Goal: Navigation & Orientation: Find specific page/section

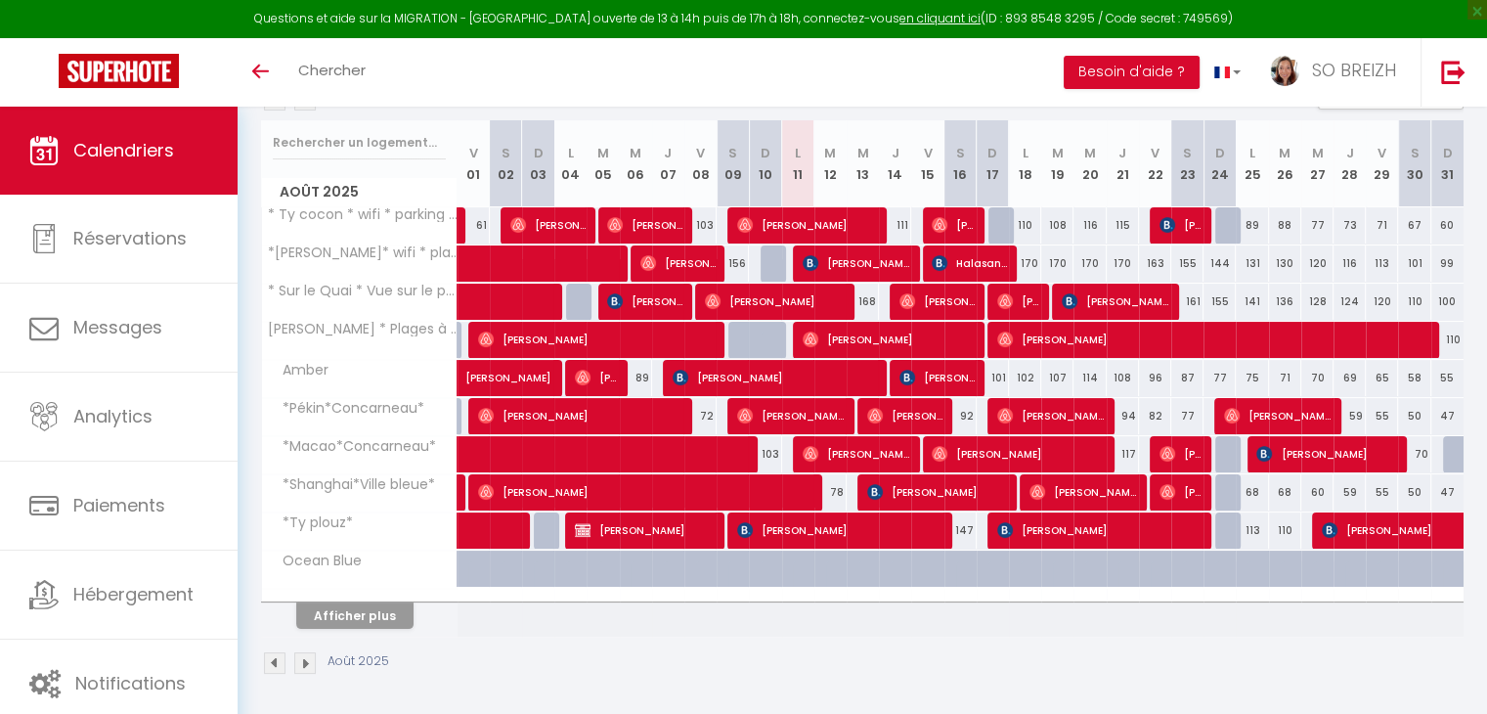
scroll to position [239, 0]
click at [397, 623] on button "Afficher plus" at bounding box center [354, 615] width 117 height 26
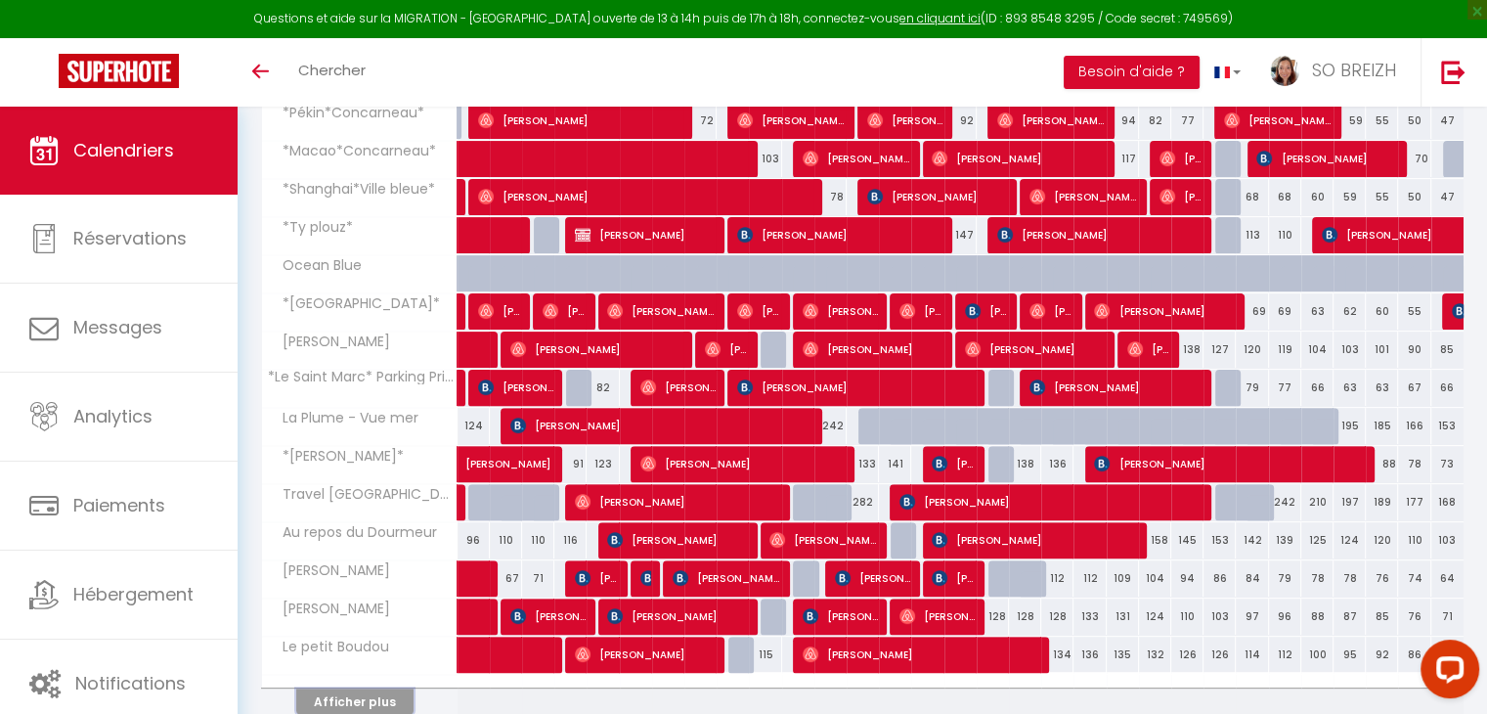
scroll to position [618, 0]
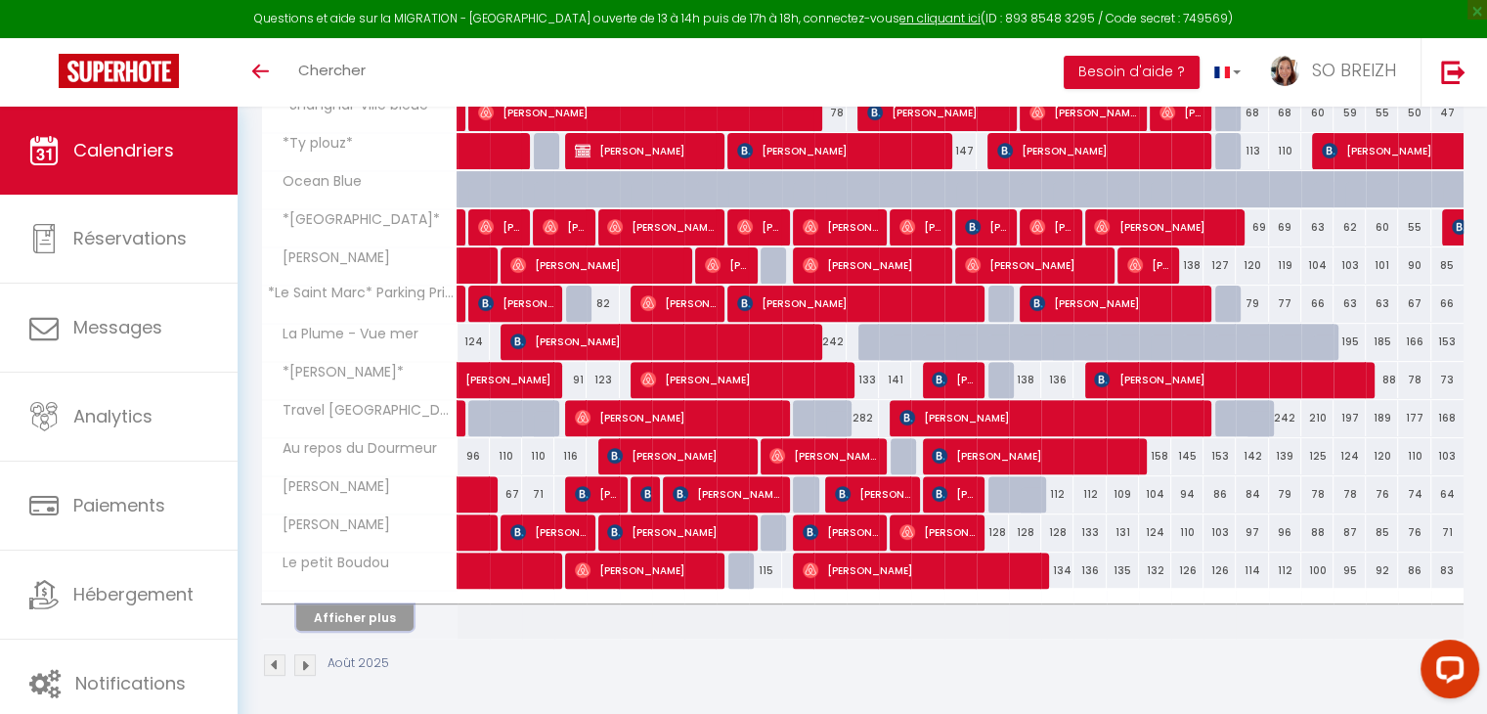
click at [359, 611] on button "Afficher plus" at bounding box center [354, 617] width 117 height 26
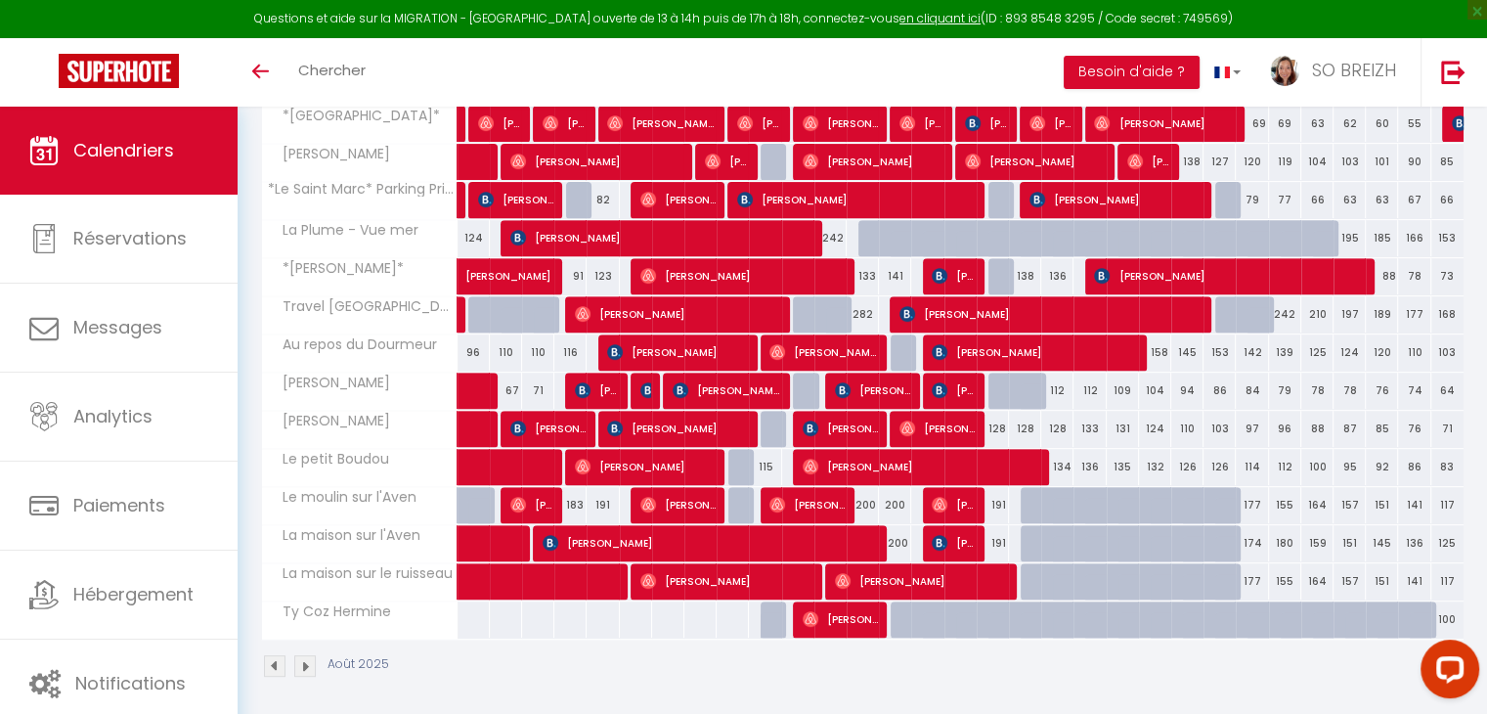
scroll to position [723, 0]
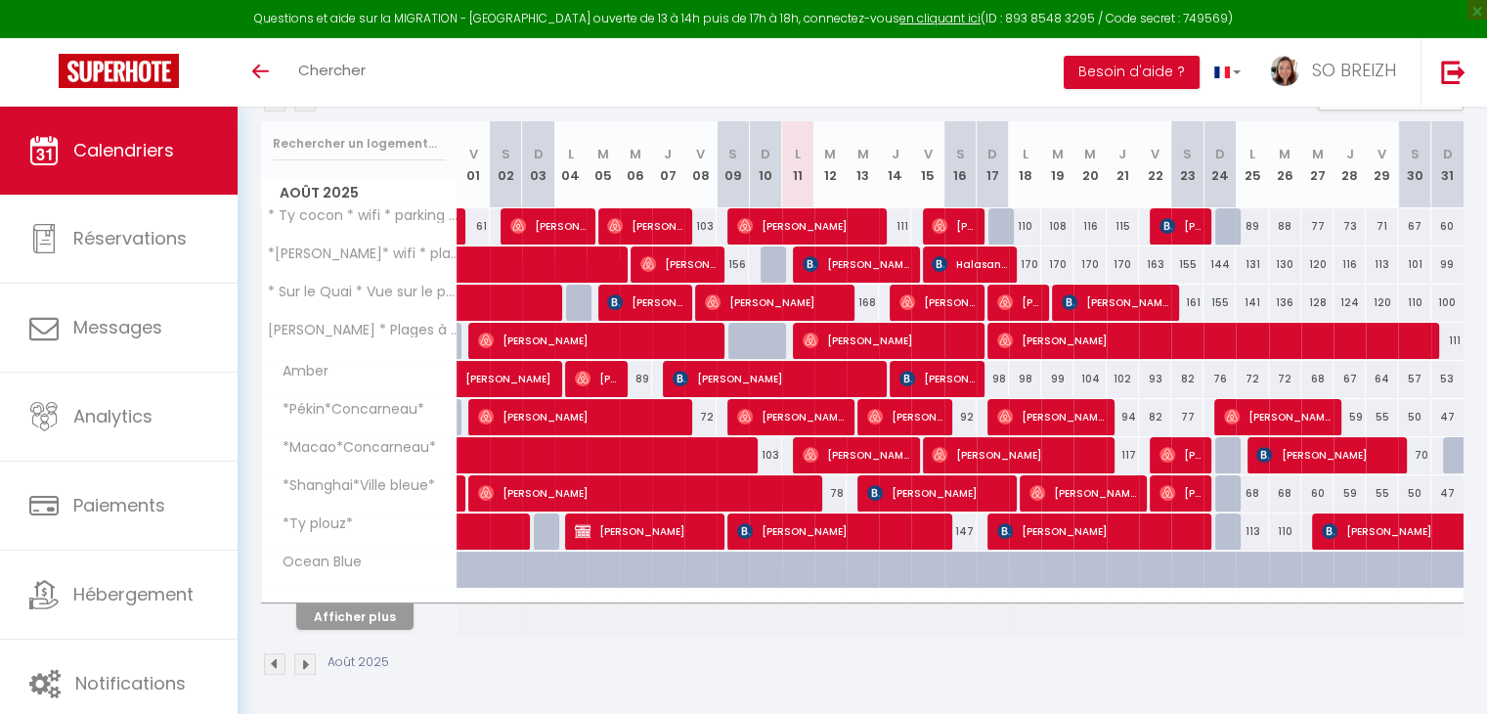
scroll to position [239, 0]
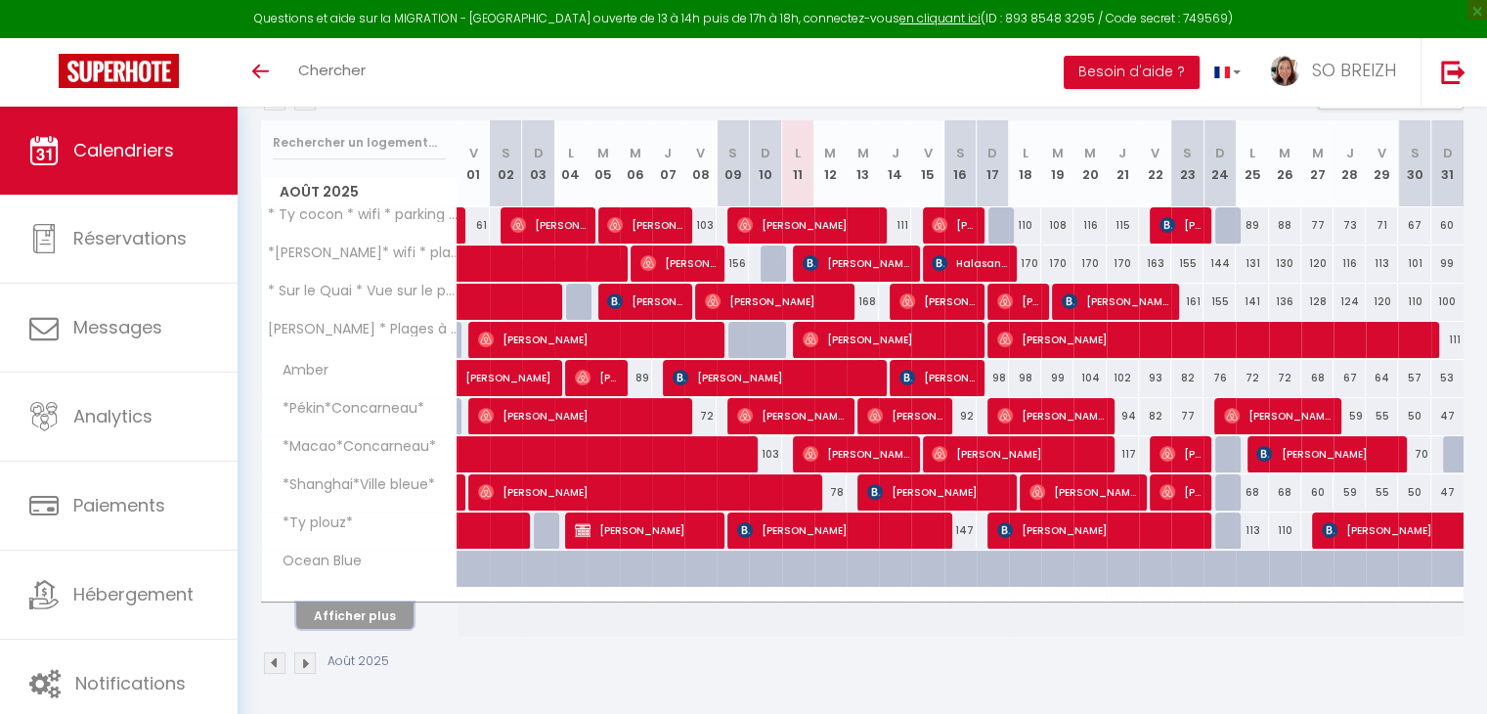
click at [372, 619] on button "Afficher plus" at bounding box center [354, 615] width 117 height 26
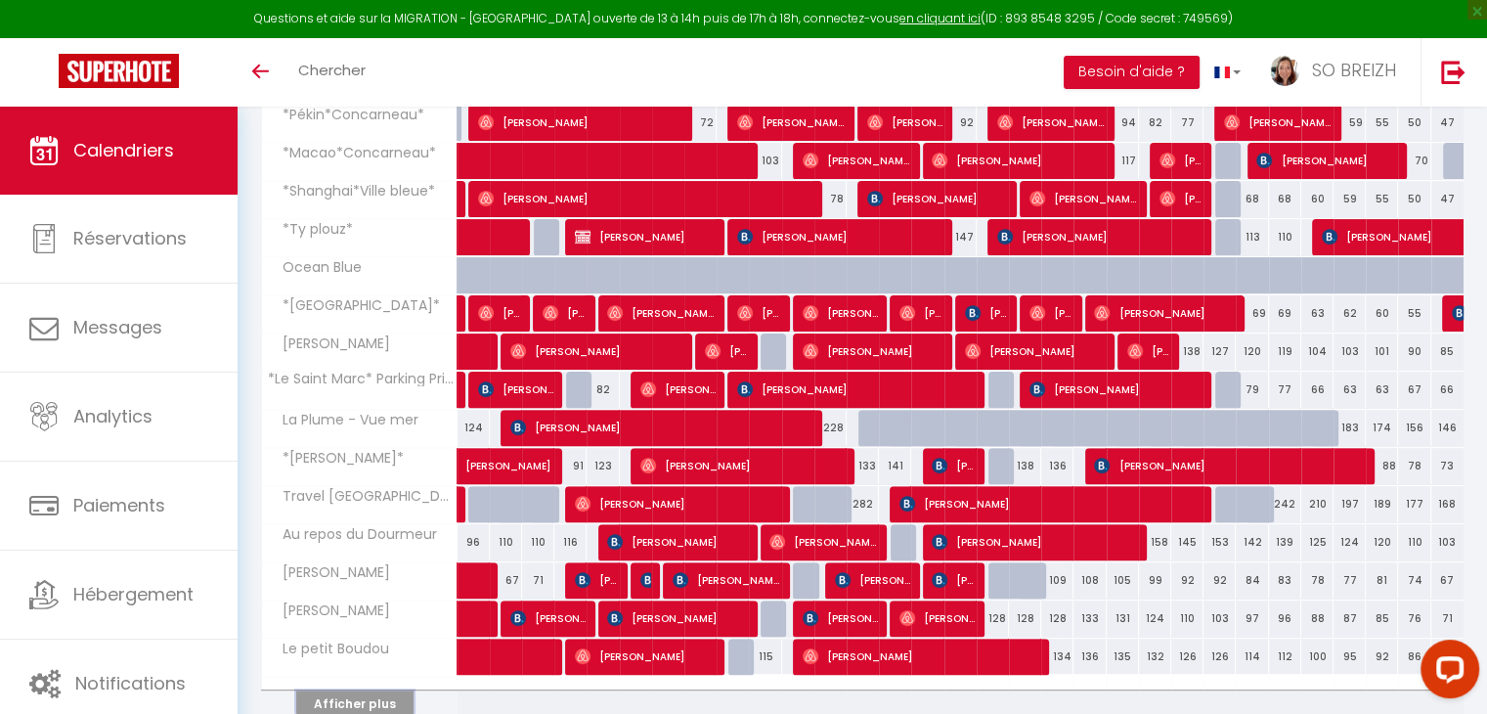
scroll to position [618, 0]
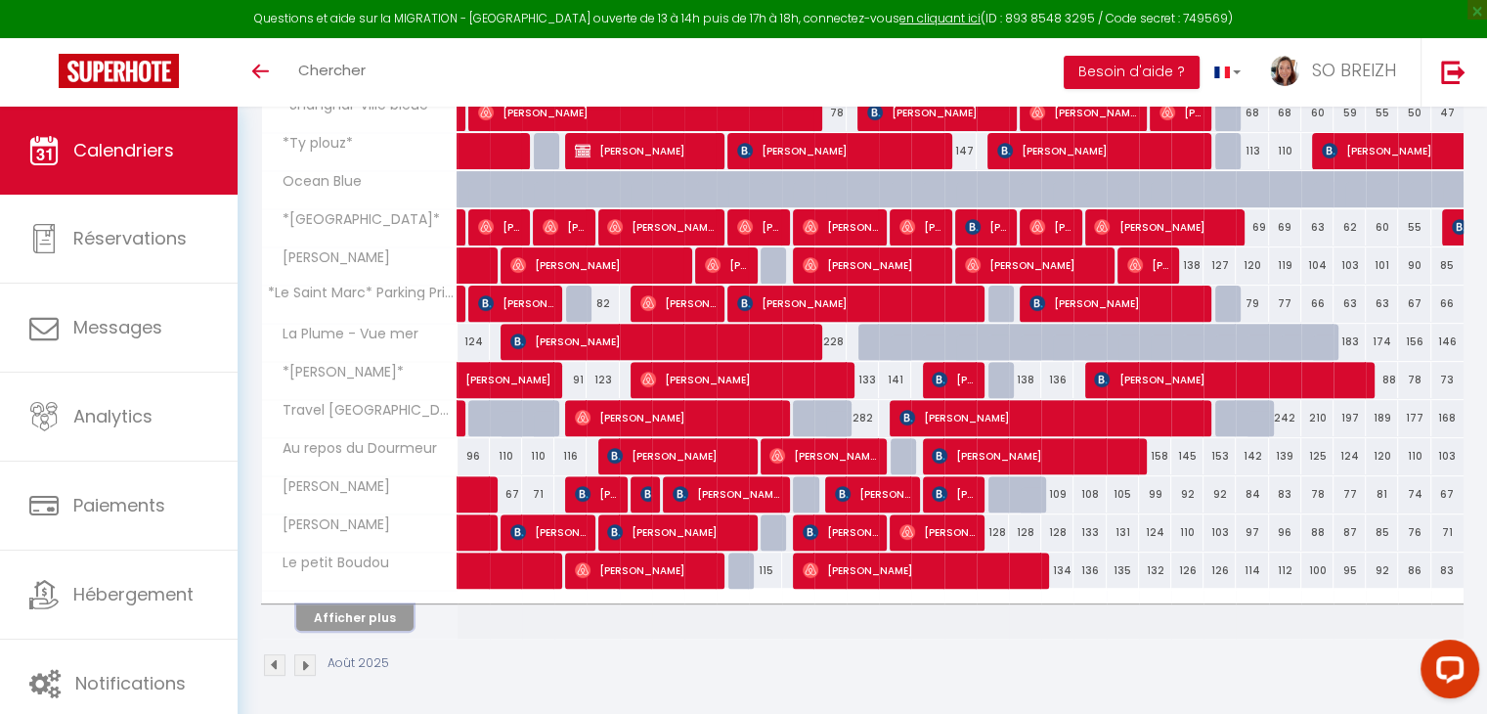
click at [374, 619] on button "Afficher plus" at bounding box center [354, 617] width 117 height 26
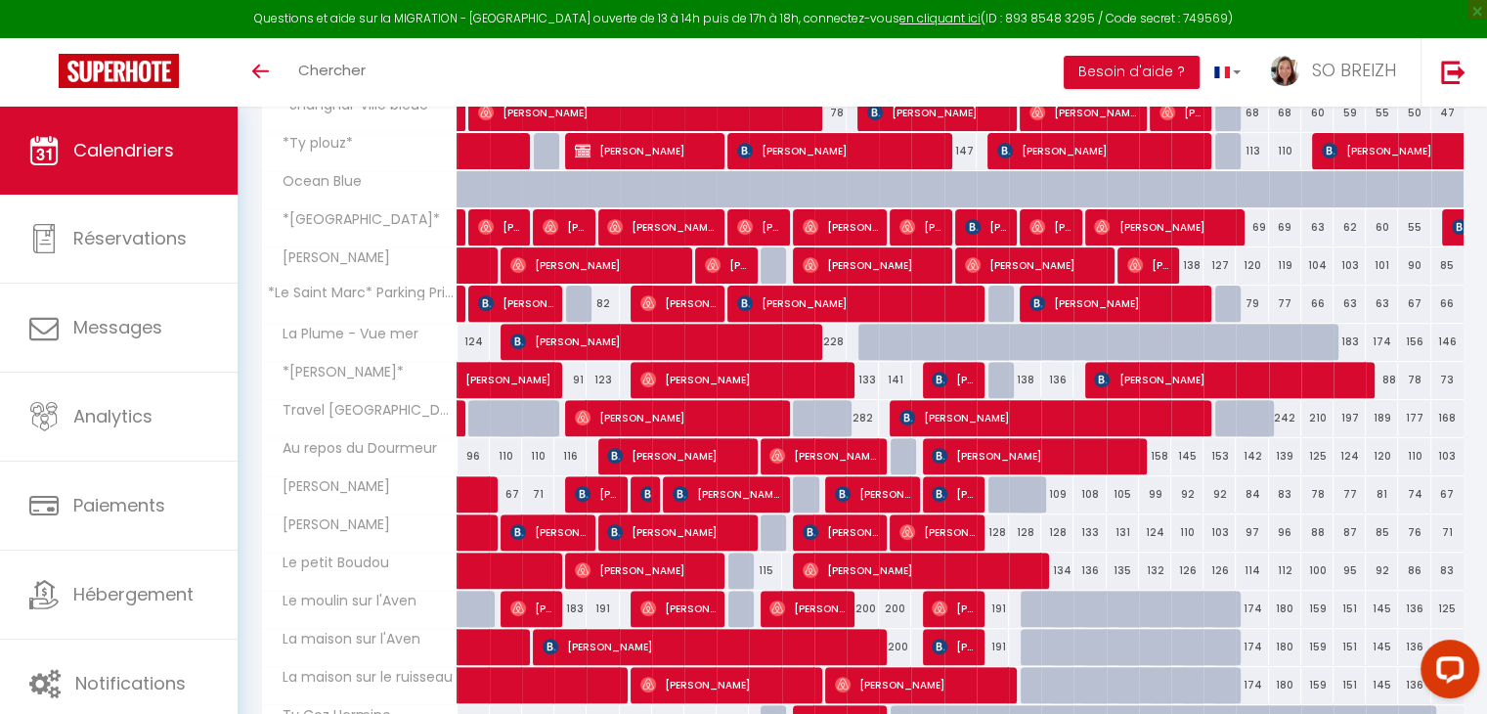
scroll to position [723, 0]
